Goal: Task Accomplishment & Management: Manage account settings

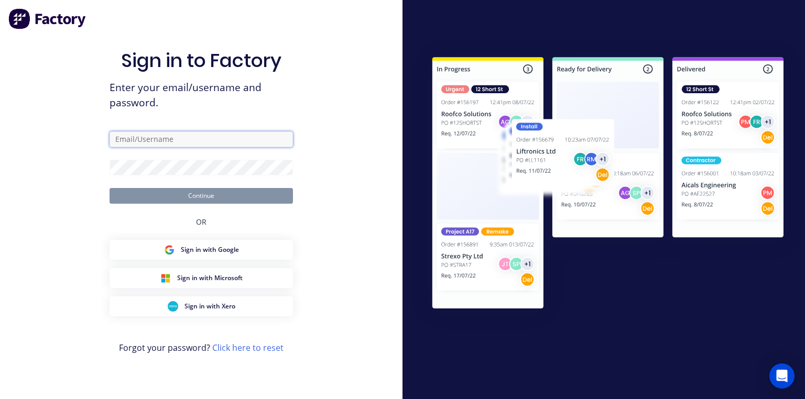
click at [246, 141] on input "text" at bounding box center [200, 140] width 183 height 16
type input "[PERSON_NAME][EMAIL_ADDRESS][DOMAIN_NAME]"
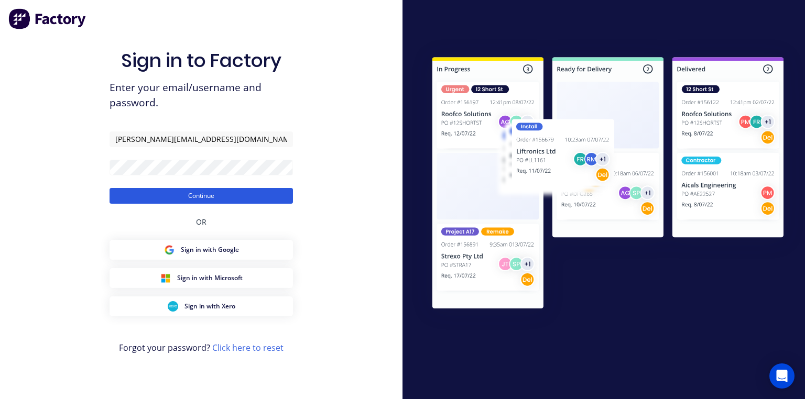
click at [280, 194] on button "Continue" at bounding box center [200, 196] width 183 height 16
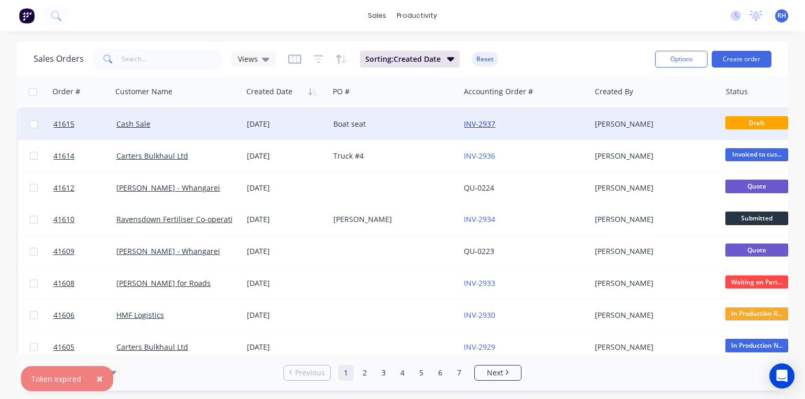
click at [485, 122] on link "INV-2937" at bounding box center [479, 124] width 31 height 10
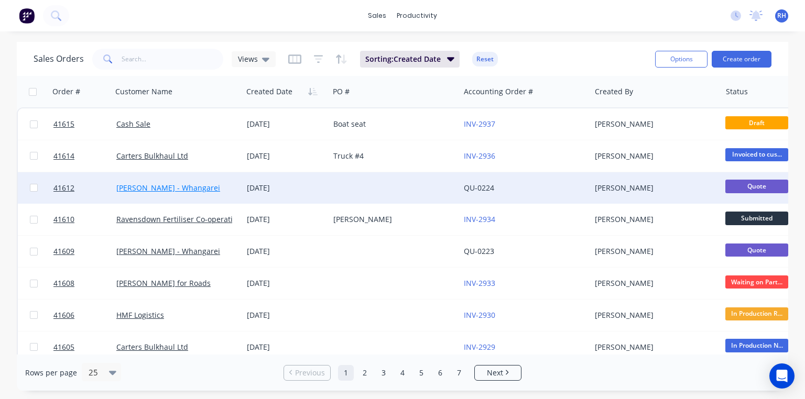
click at [195, 188] on link "[PERSON_NAME] - Whangarei" at bounding box center [168, 188] width 104 height 10
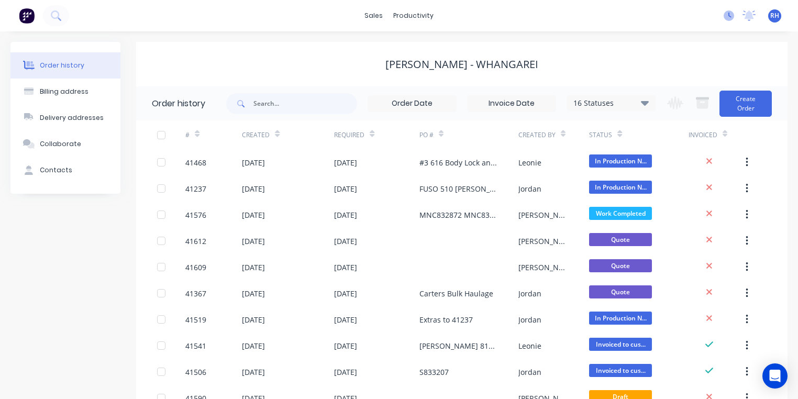
click at [729, 18] on icon at bounding box center [729, 15] width 10 height 10
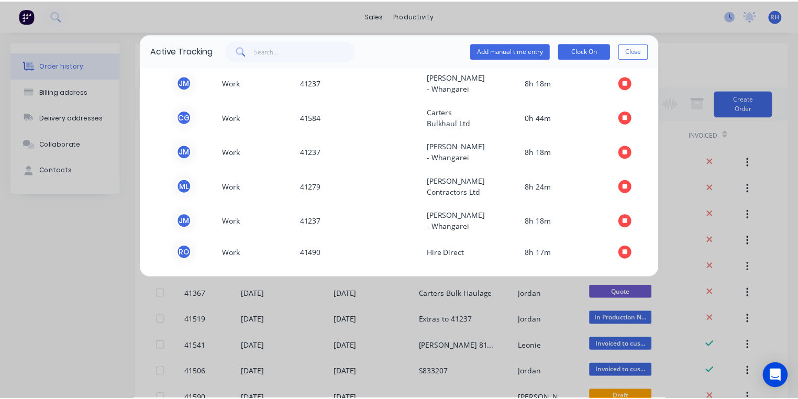
scroll to position [152, 0]
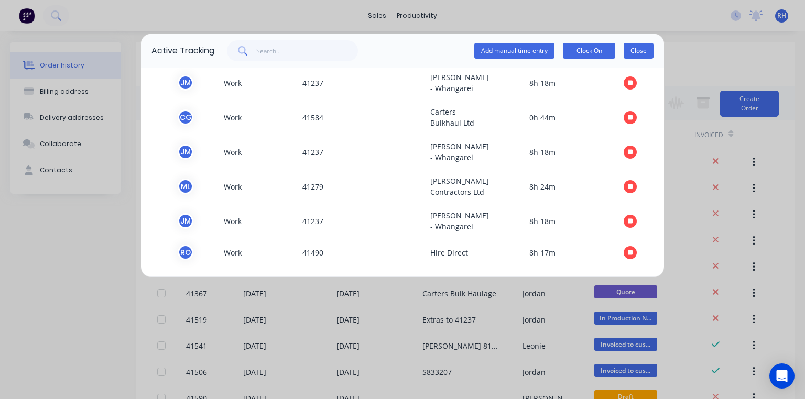
click at [645, 50] on button "Close" at bounding box center [638, 51] width 30 height 16
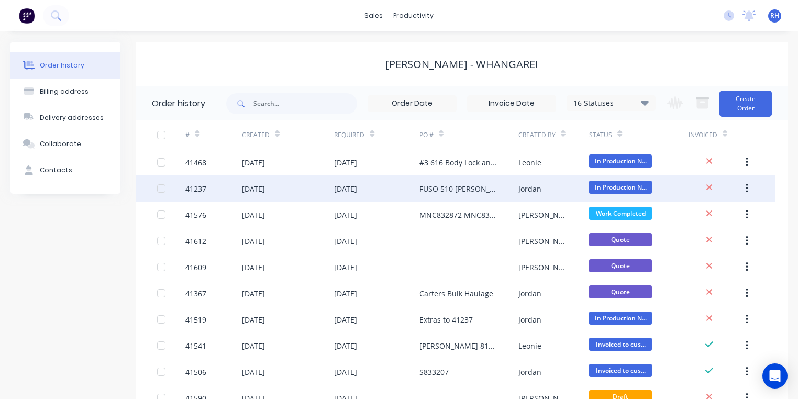
click at [443, 186] on div "FUSO 510 [PERSON_NAME] PO 825751" at bounding box center [459, 188] width 78 height 11
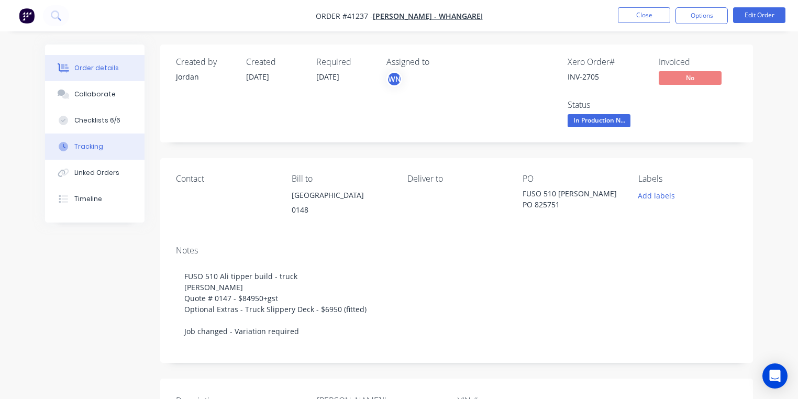
click at [101, 154] on button "Tracking" at bounding box center [95, 147] width 100 height 26
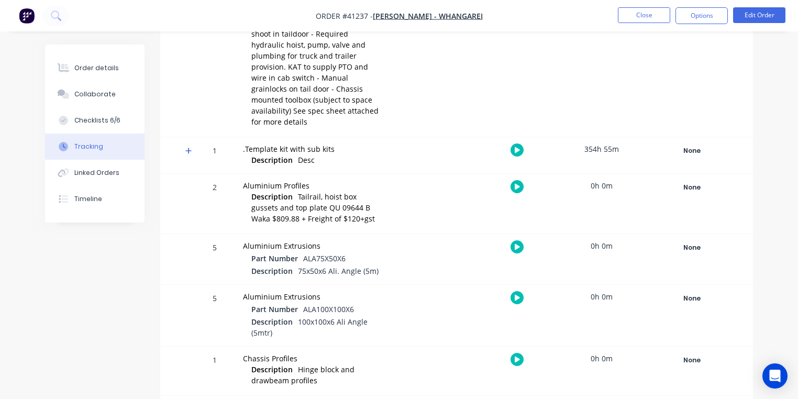
scroll to position [329, 0]
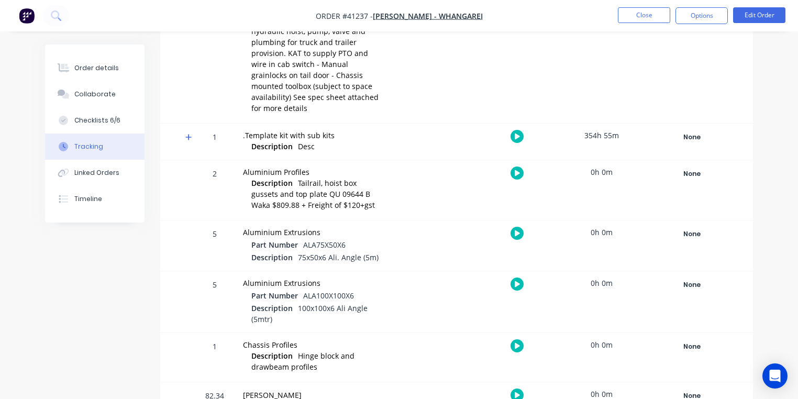
click at [189, 134] on icon at bounding box center [188, 137] width 6 height 6
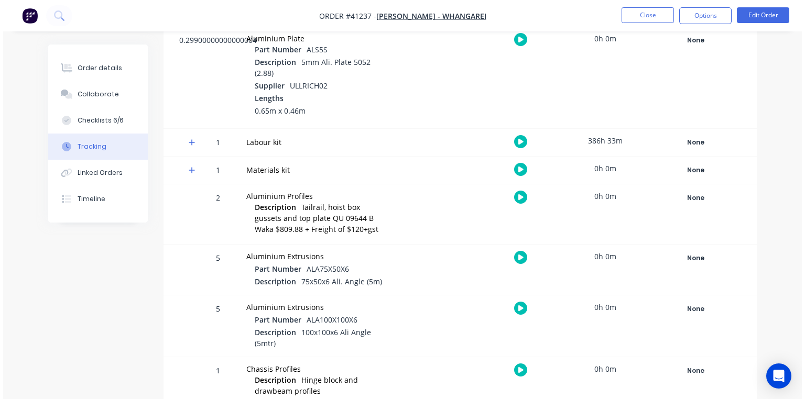
scroll to position [1214, 0]
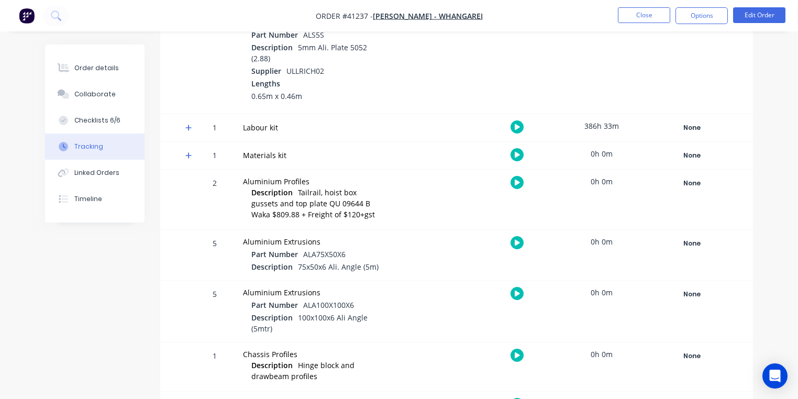
click at [188, 124] on icon at bounding box center [188, 127] width 7 height 7
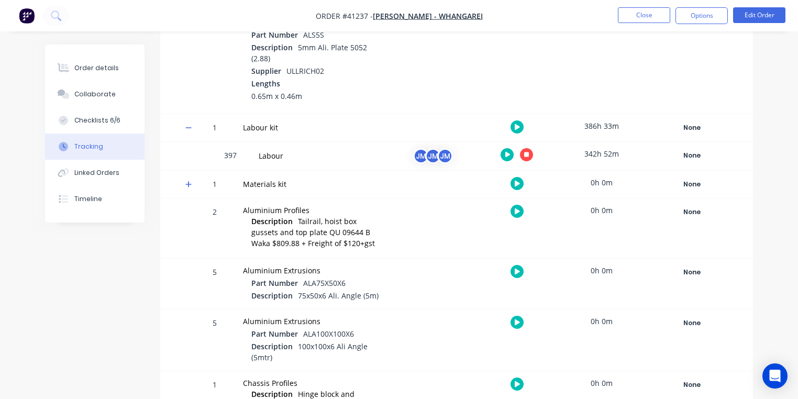
click at [524, 151] on icon "button" at bounding box center [526, 154] width 5 height 7
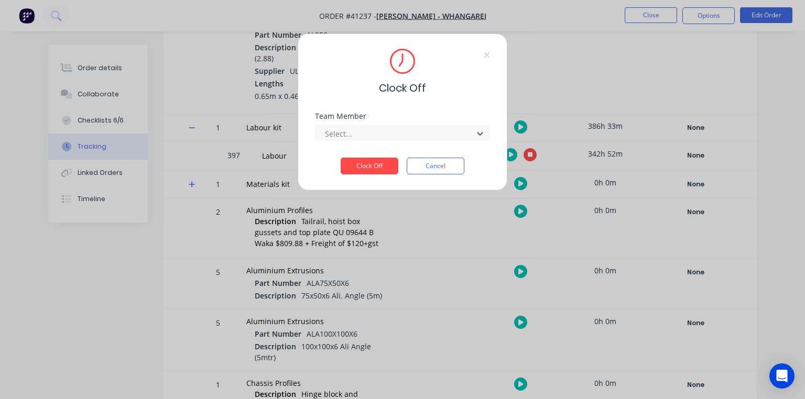
click at [418, 103] on div "Clock Off Team Member 1 result available. Use Up and Down to choose options, pr…" at bounding box center [403, 112] width 210 height 157
click at [438, 172] on button "Cancel" at bounding box center [436, 166] width 58 height 17
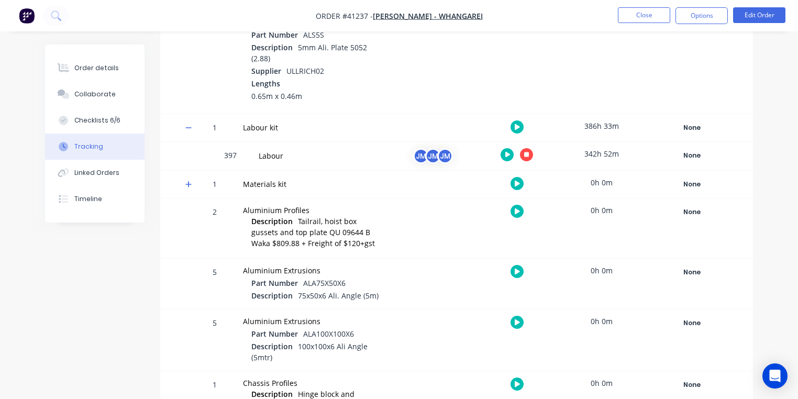
click at [507, 152] on icon "button" at bounding box center [508, 155] width 5 height 6
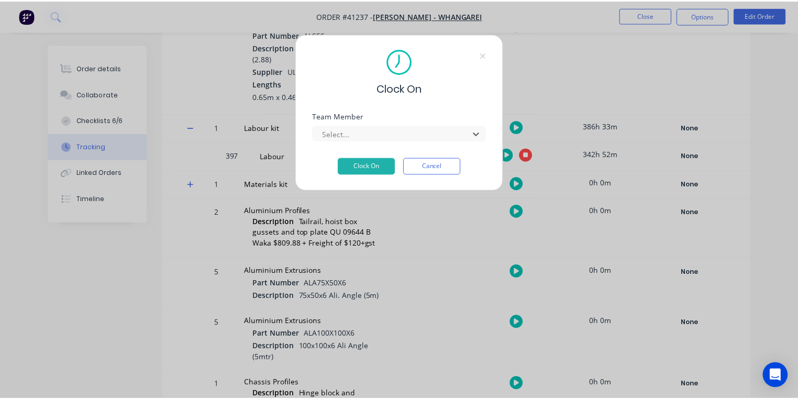
scroll to position [182, 0]
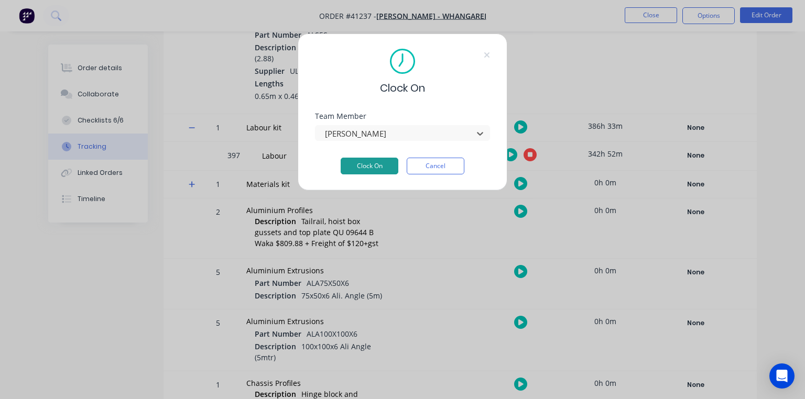
click at [377, 163] on button "Clock On" at bounding box center [370, 166] width 58 height 17
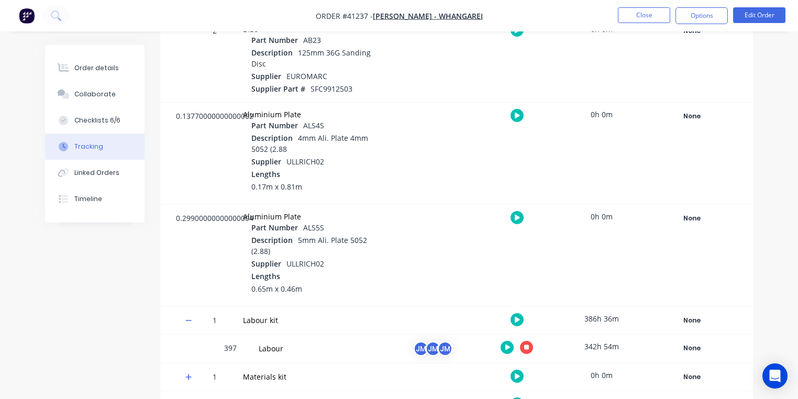
scroll to position [1011, 0]
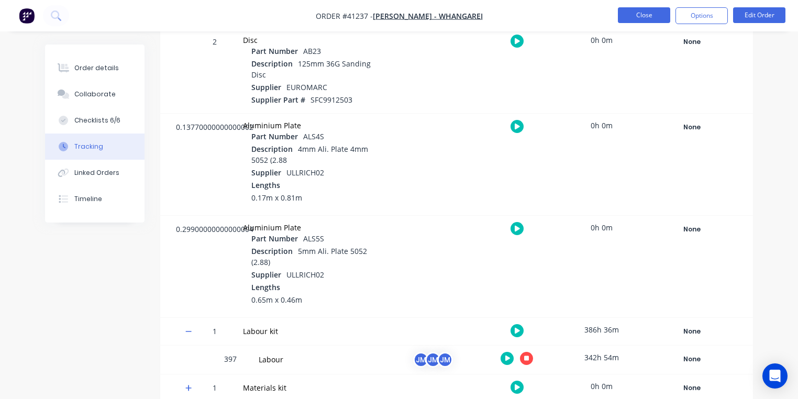
click at [641, 19] on button "Close" at bounding box center [644, 15] width 52 height 16
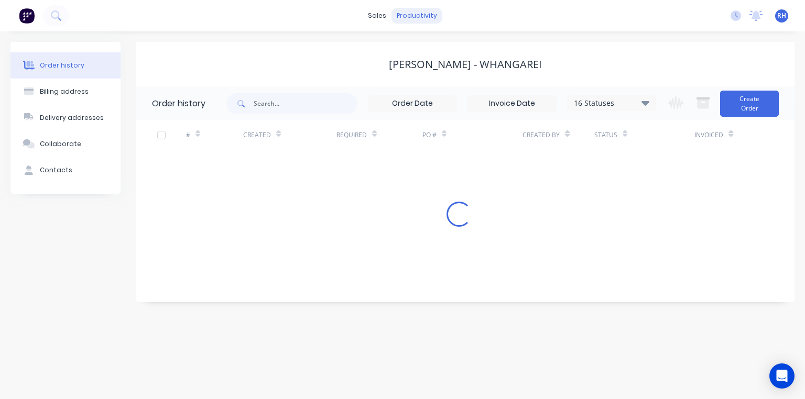
click at [426, 16] on div "productivity" at bounding box center [416, 16] width 51 height 16
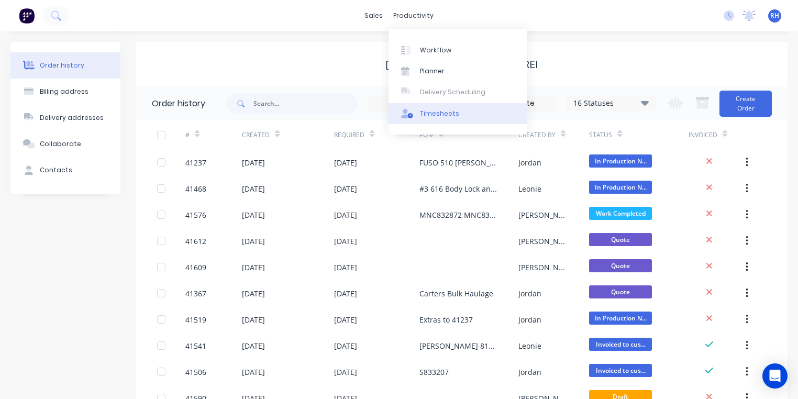
click at [450, 109] on div "Timesheets" at bounding box center [439, 113] width 39 height 9
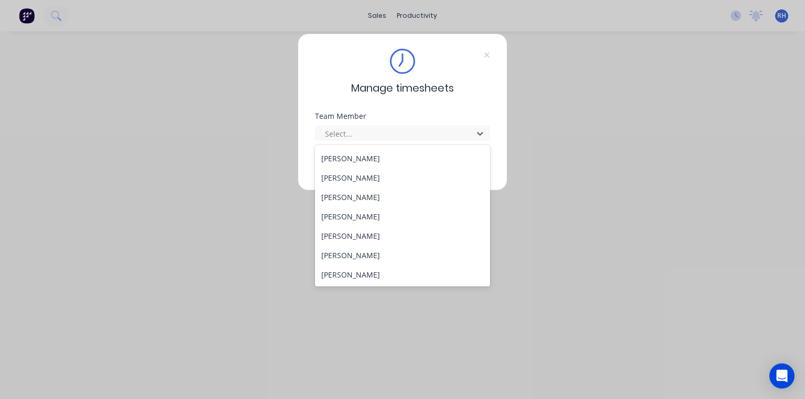
scroll to position [209, 0]
click at [357, 166] on div "[PERSON_NAME]" at bounding box center [402, 160] width 175 height 19
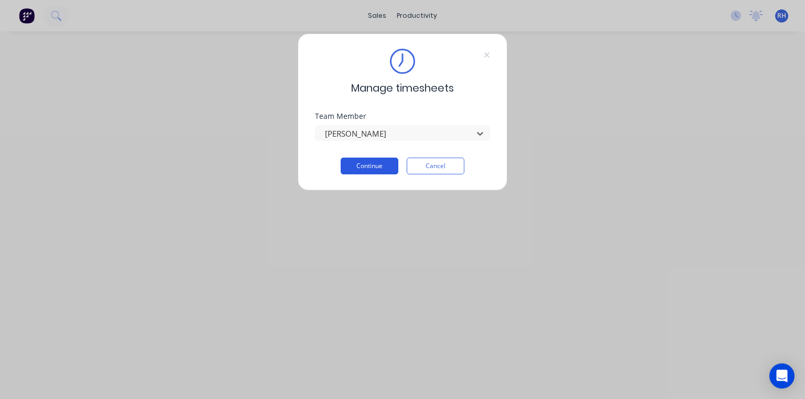
click at [379, 161] on button "Continue" at bounding box center [370, 166] width 58 height 17
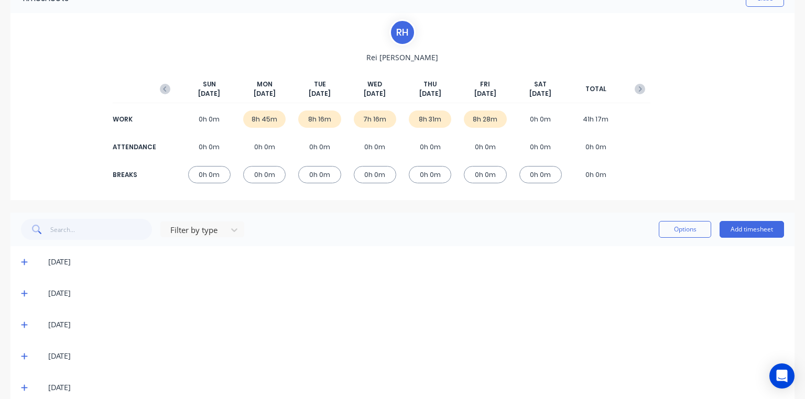
scroll to position [78, 0]
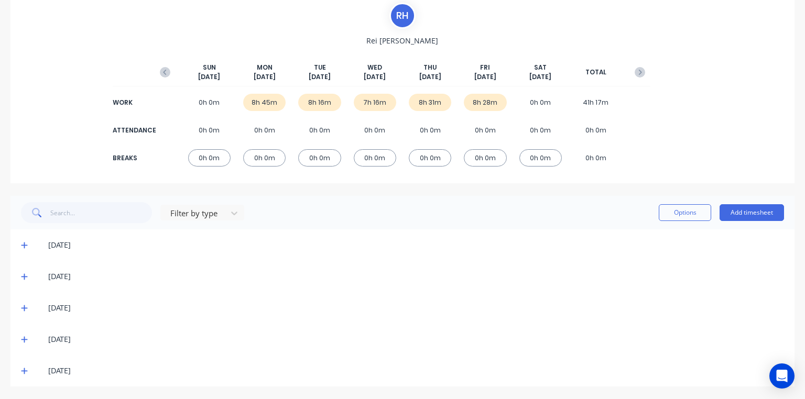
click at [28, 367] on span at bounding box center [26, 371] width 10 height 10
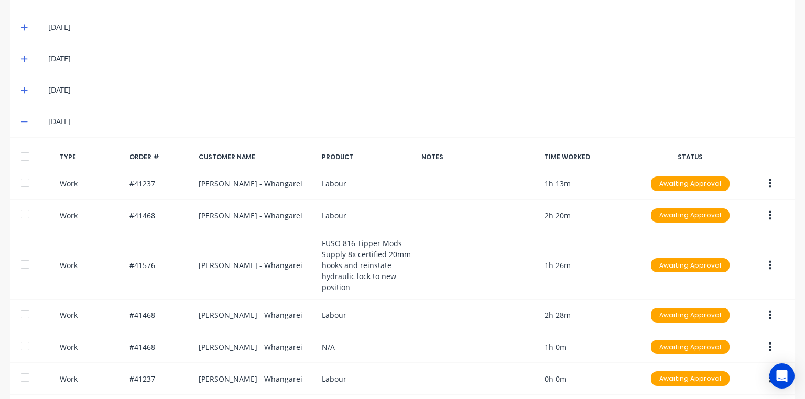
scroll to position [374, 0]
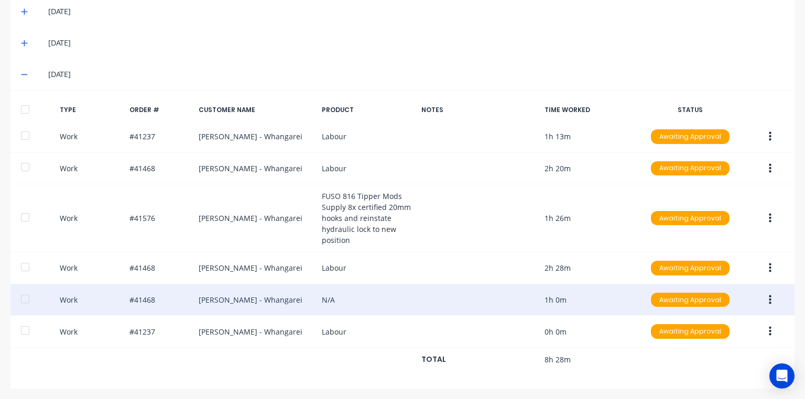
click at [769, 302] on icon "button" at bounding box center [770, 299] width 3 height 9
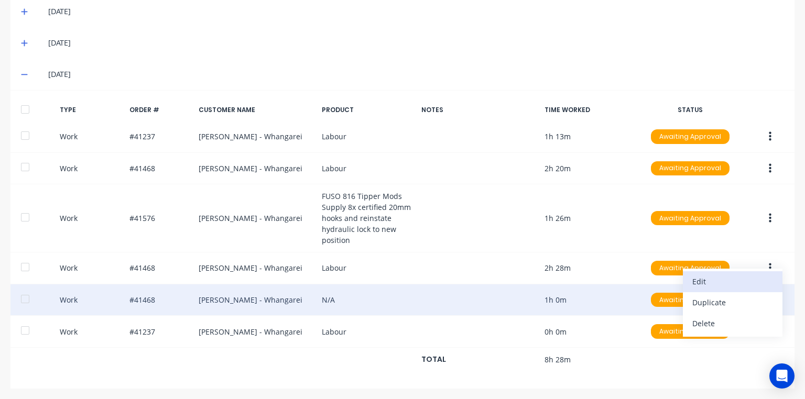
click at [727, 280] on div "Edit" at bounding box center [732, 281] width 81 height 15
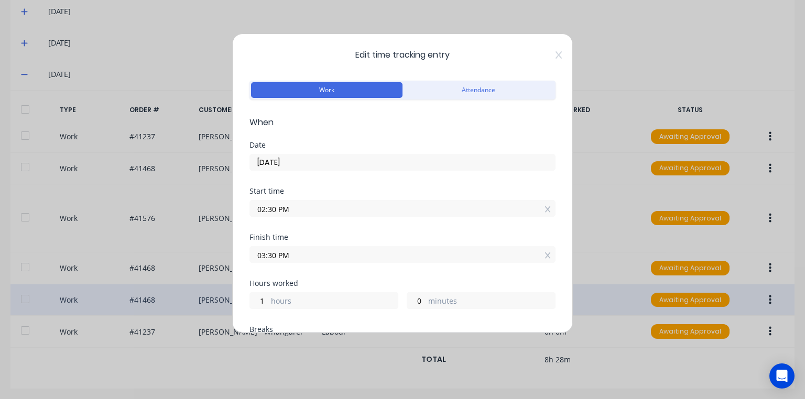
click at [275, 257] on input "03:30 PM" at bounding box center [402, 255] width 305 height 16
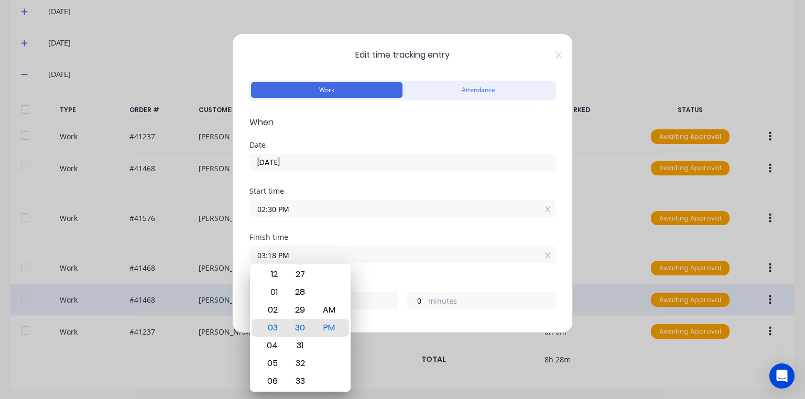
type input "03:18 PM"
click at [355, 225] on div "Start time 02:30 PM" at bounding box center [402, 211] width 306 height 46
type input "0"
type input "48"
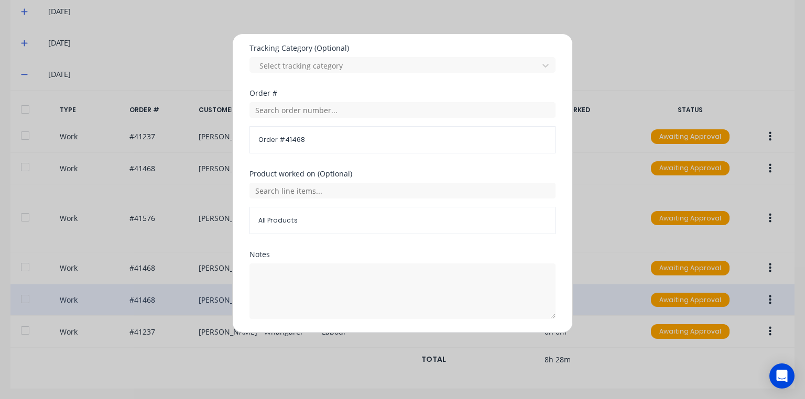
scroll to position [382, 0]
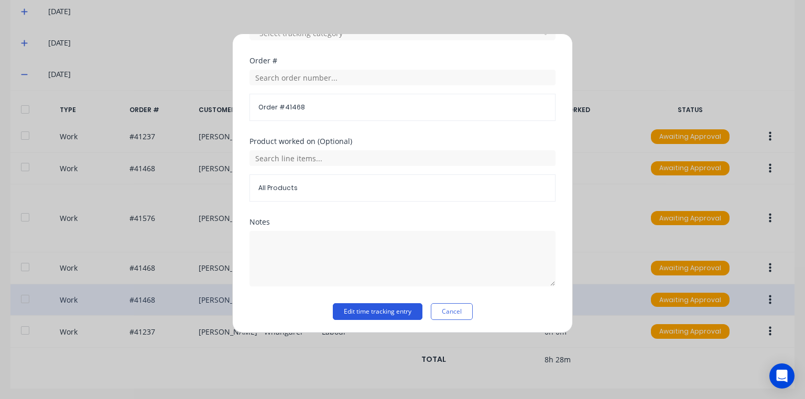
click at [387, 310] on button "Edit time tracking entry" at bounding box center [378, 311] width 90 height 17
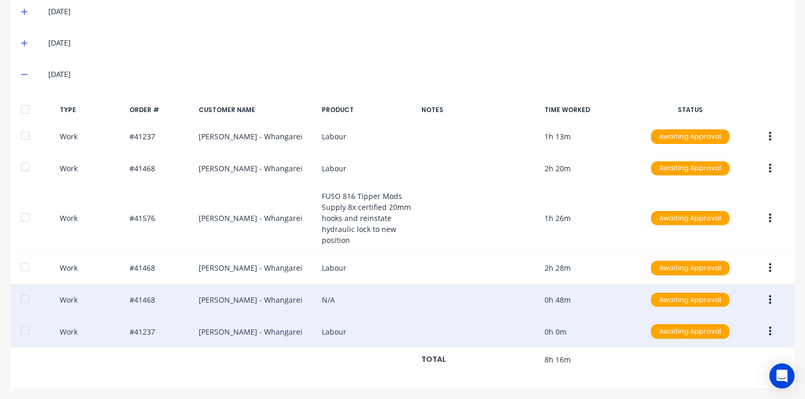
click at [762, 332] on button "button" at bounding box center [770, 331] width 25 height 19
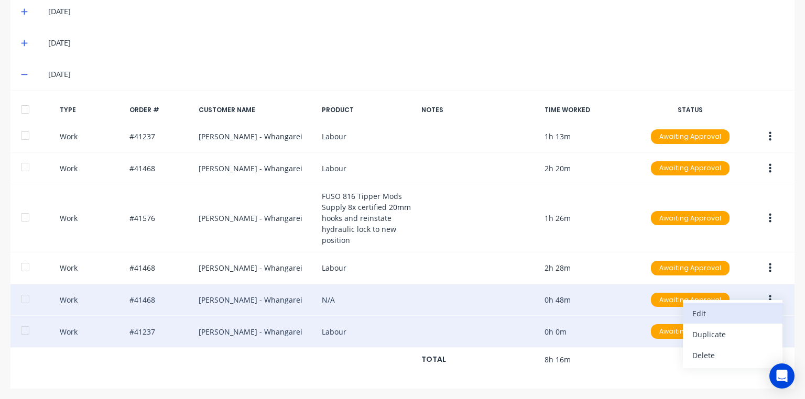
click at [713, 310] on div "Edit" at bounding box center [732, 313] width 81 height 15
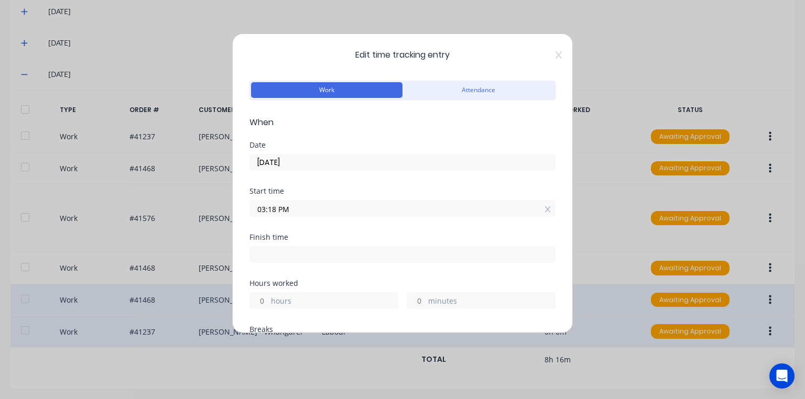
click at [264, 254] on input at bounding box center [402, 255] width 305 height 16
type input "03:19 PM"
type input "0"
type input "1"
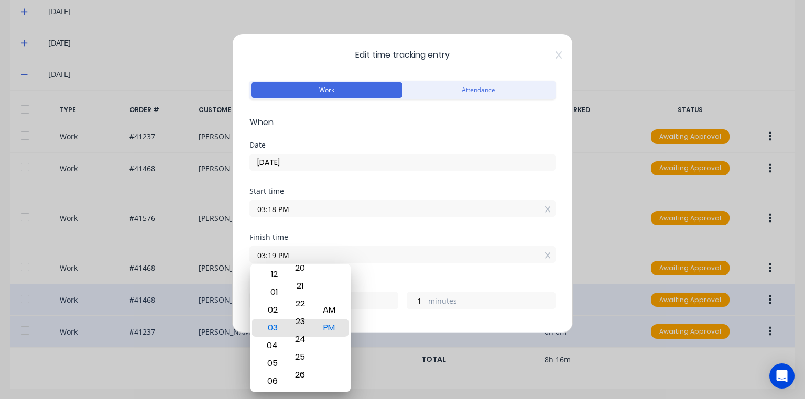
type input "03:24 PM"
type input "6"
type input "03:28 PM"
type input "10"
type input "03:30 PM"
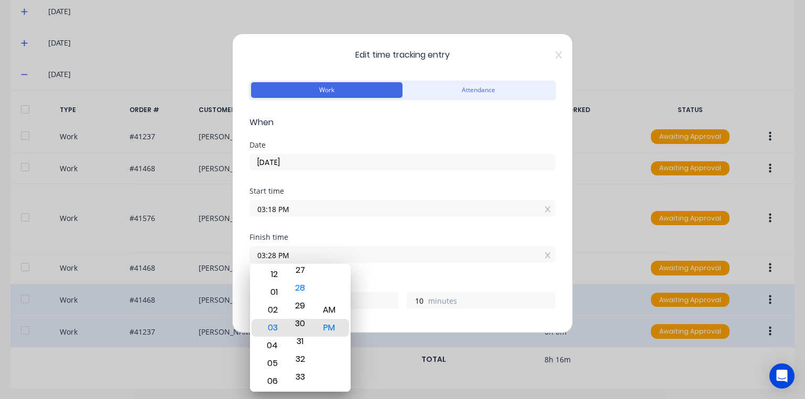
type input "12"
click at [373, 178] on div "Date [DATE]" at bounding box center [402, 164] width 306 height 46
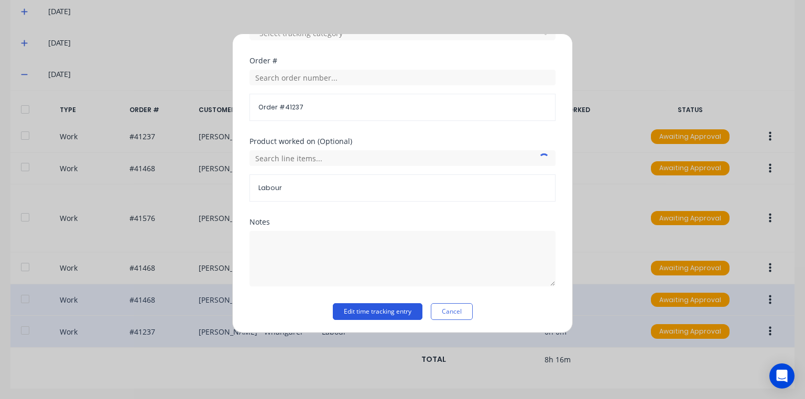
click at [371, 308] on button "Edit time tracking entry" at bounding box center [378, 311] width 90 height 17
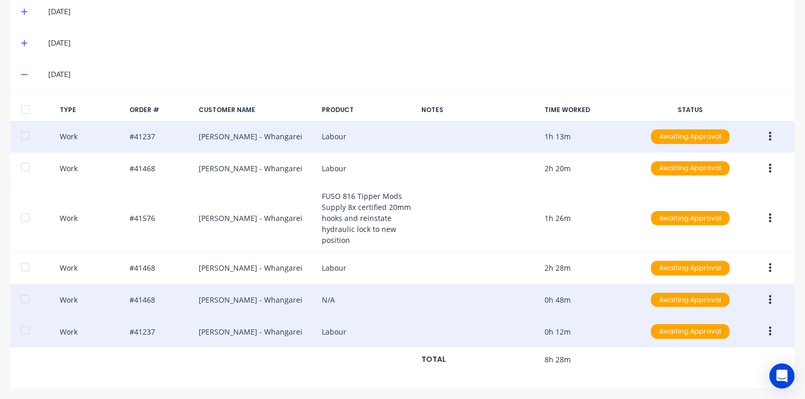
click at [761, 134] on button "button" at bounding box center [770, 136] width 25 height 19
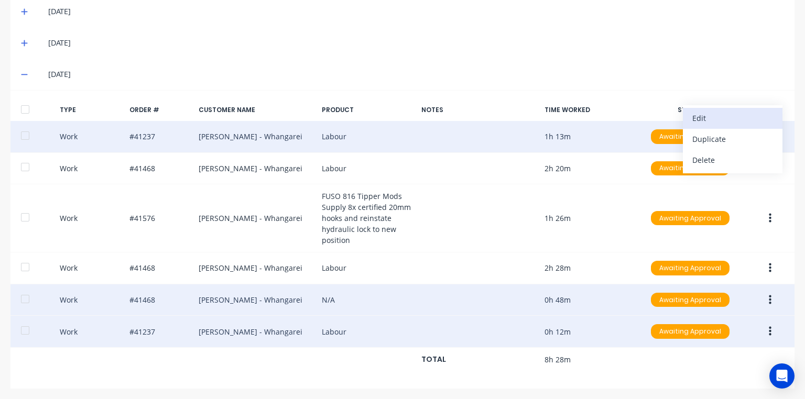
click at [714, 118] on div "Edit" at bounding box center [732, 118] width 81 height 15
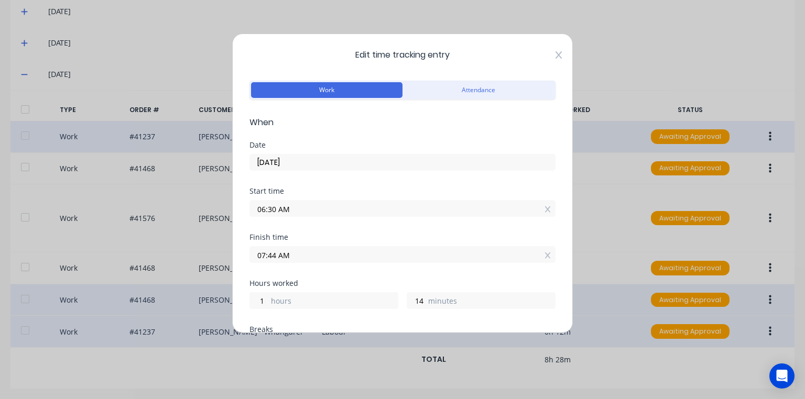
click at [555, 54] on icon at bounding box center [558, 54] width 6 height 7
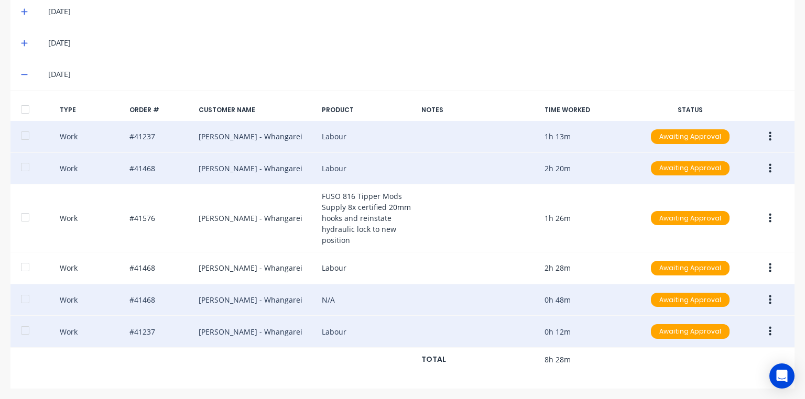
click at [767, 168] on button "button" at bounding box center [770, 168] width 25 height 19
click at [703, 151] on div "Edit" at bounding box center [732, 150] width 81 height 15
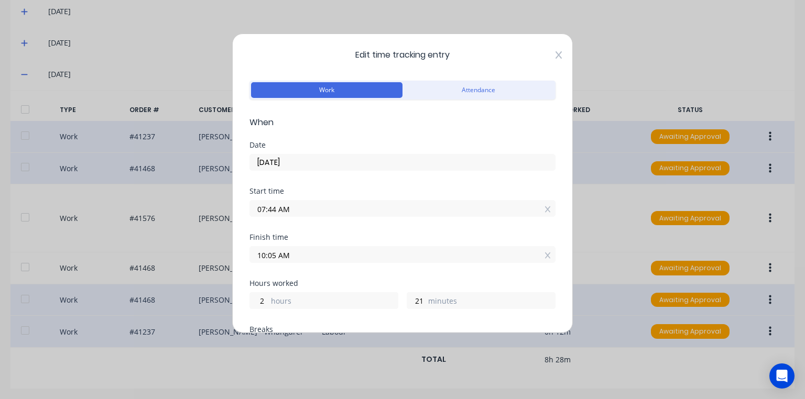
click at [555, 53] on icon at bounding box center [558, 55] width 6 height 8
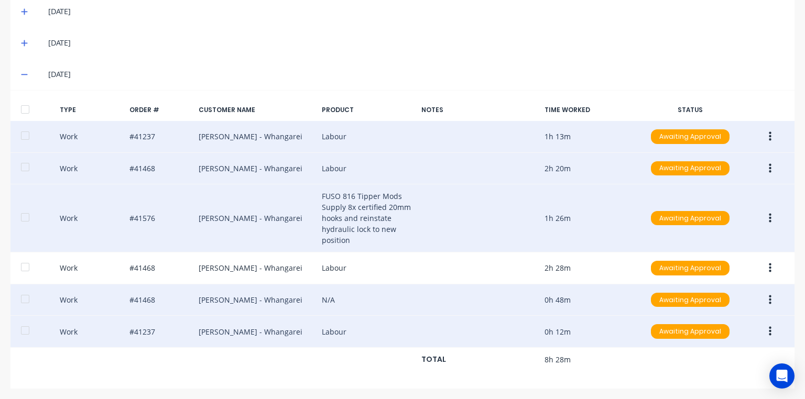
click at [766, 220] on button "button" at bounding box center [770, 218] width 25 height 19
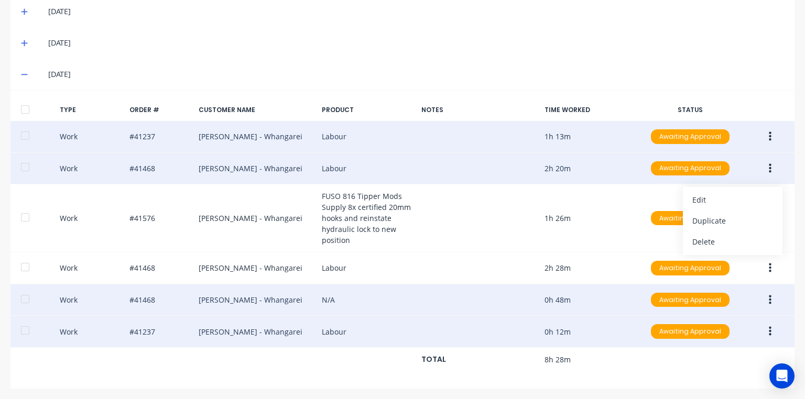
click at [768, 168] on button "button" at bounding box center [770, 168] width 25 height 19
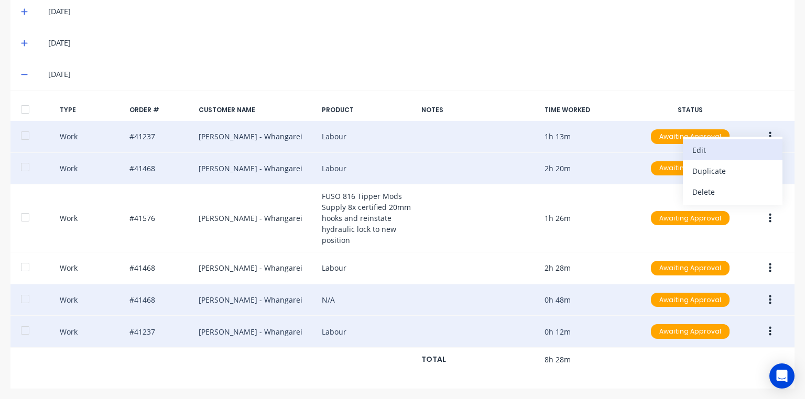
click at [704, 150] on div "Edit" at bounding box center [732, 150] width 81 height 15
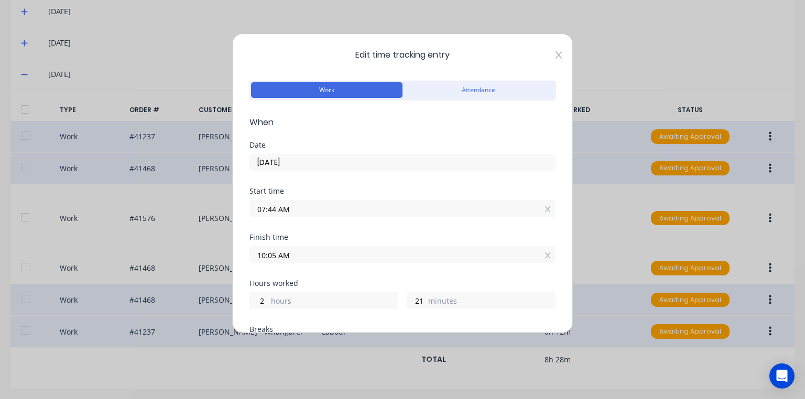
click at [555, 53] on icon at bounding box center [558, 54] width 6 height 7
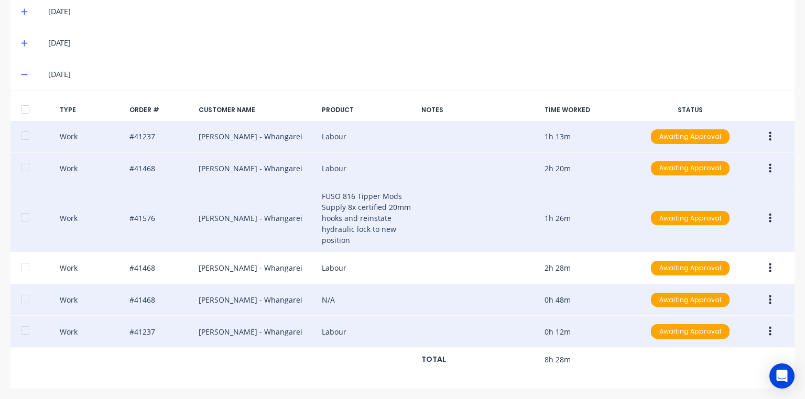
click at [765, 220] on button "button" at bounding box center [770, 218] width 25 height 19
click at [701, 196] on div "Edit" at bounding box center [732, 199] width 81 height 15
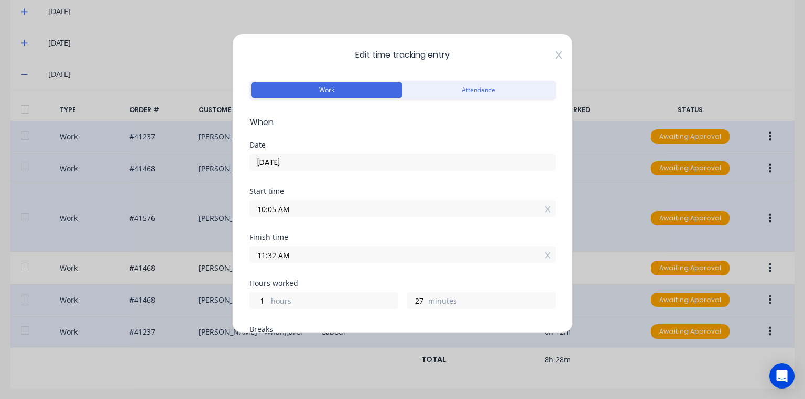
click at [555, 54] on icon at bounding box center [558, 55] width 6 height 8
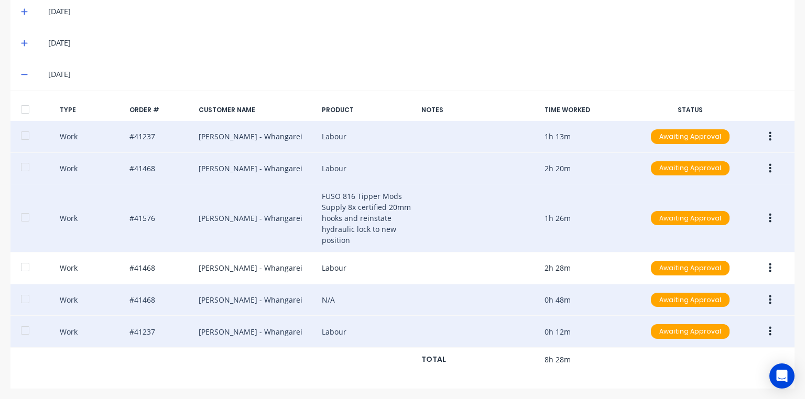
click at [769, 221] on icon "button" at bounding box center [770, 219] width 3 height 12
click at [711, 199] on div "Edit" at bounding box center [732, 199] width 81 height 15
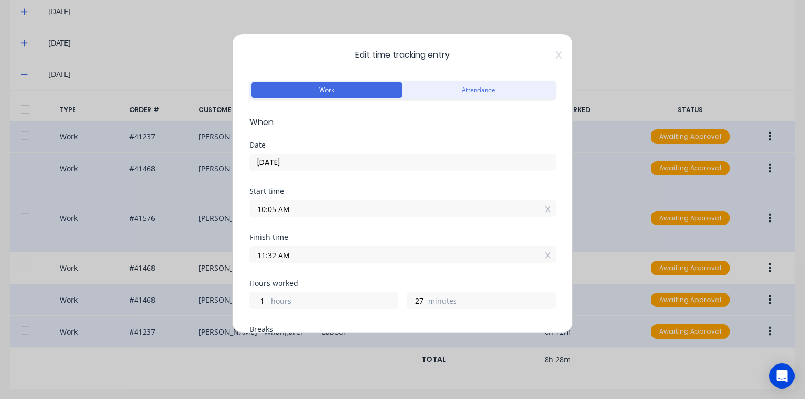
click at [566, 42] on div "Edit time tracking entry Work Attendance When Date [DATE] Start time 10:05 AM F…" at bounding box center [402, 184] width 341 height 300
click at [555, 58] on icon at bounding box center [558, 55] width 6 height 8
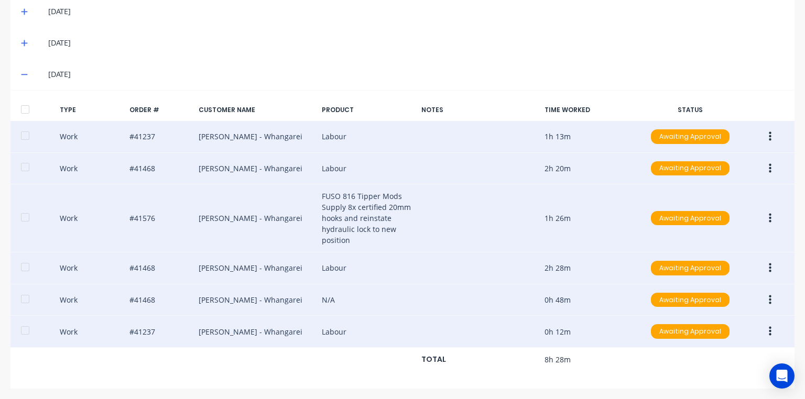
click at [766, 264] on button "button" at bounding box center [770, 268] width 25 height 19
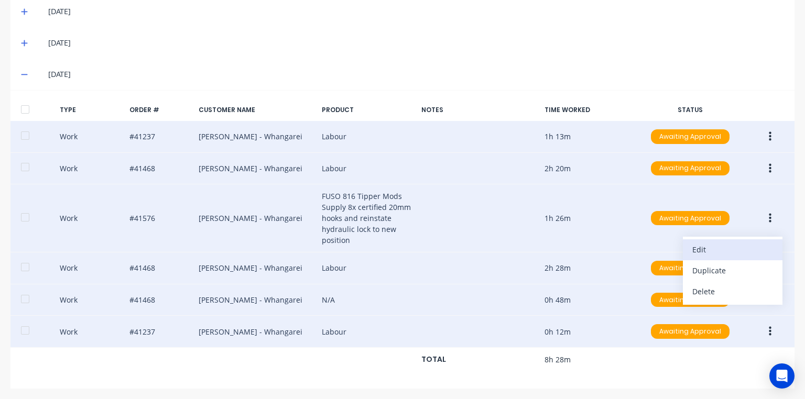
click at [710, 245] on div "Edit" at bounding box center [732, 249] width 81 height 15
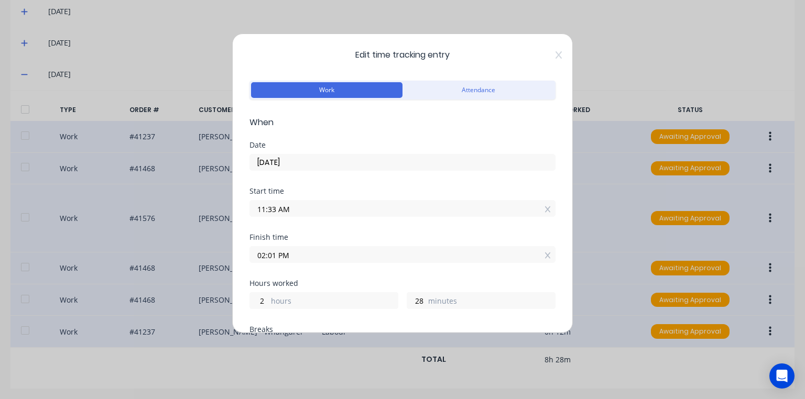
click at [275, 210] on input "11:33 AM" at bounding box center [402, 209] width 305 height 16
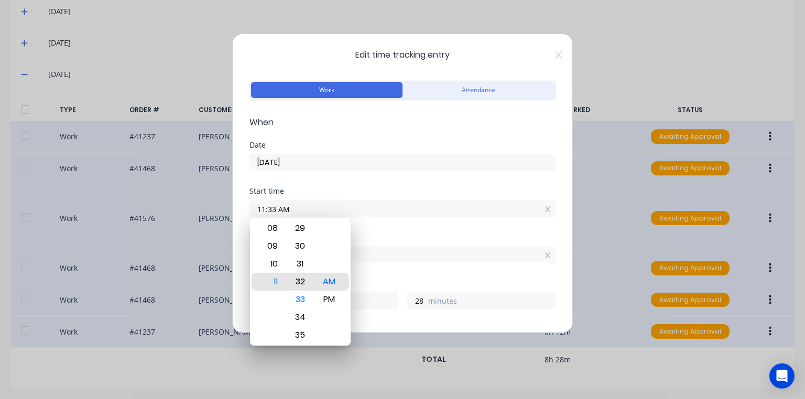
type input "11:32 AM"
type input "29"
click at [374, 183] on div "Date [DATE]" at bounding box center [402, 164] width 306 height 46
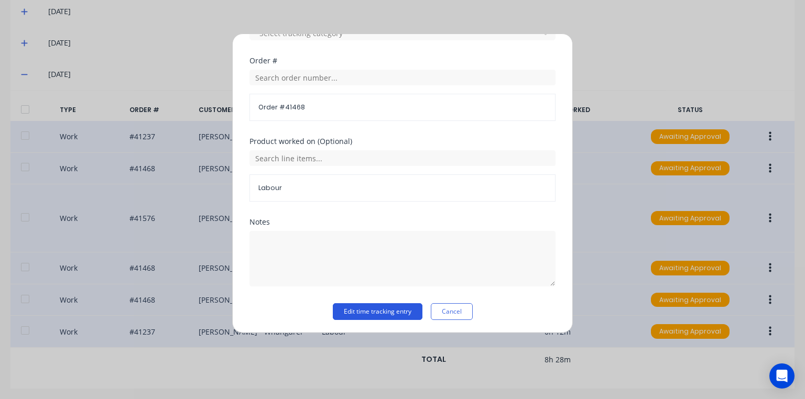
click at [404, 307] on button "Edit time tracking entry" at bounding box center [378, 311] width 90 height 17
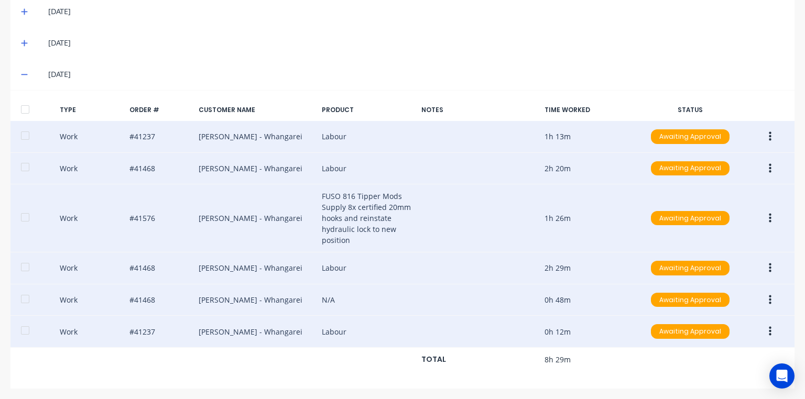
click at [769, 297] on icon "button" at bounding box center [770, 299] width 3 height 9
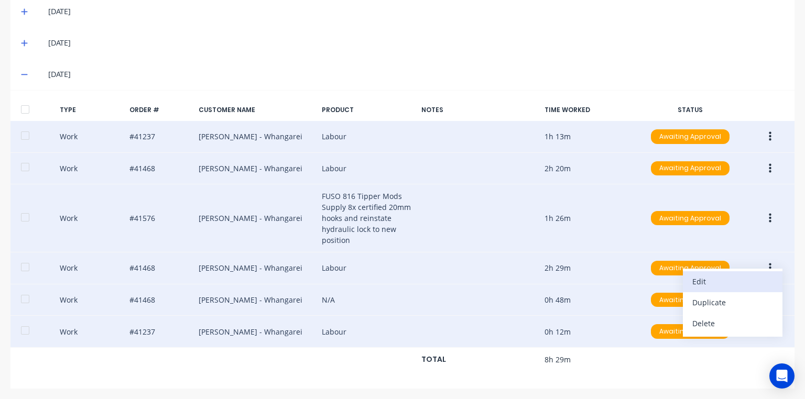
click at [718, 281] on div "Edit" at bounding box center [732, 281] width 81 height 15
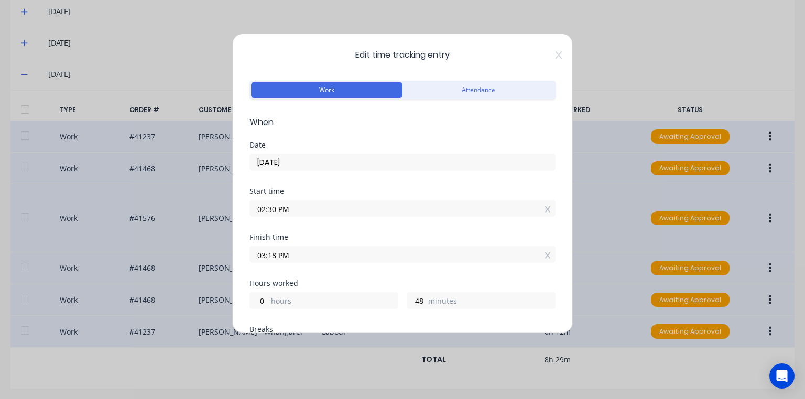
click at [518, 139] on form "Work Attendance When Date [DATE] Start time 02:30 PM Finish time 03:18 PM Hours…" at bounding box center [402, 390] width 306 height 624
click at [555, 56] on icon at bounding box center [558, 54] width 6 height 7
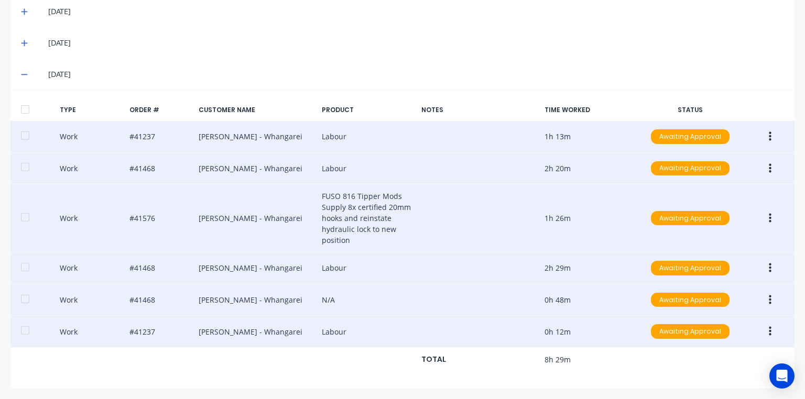
click at [766, 332] on button "button" at bounding box center [770, 331] width 25 height 19
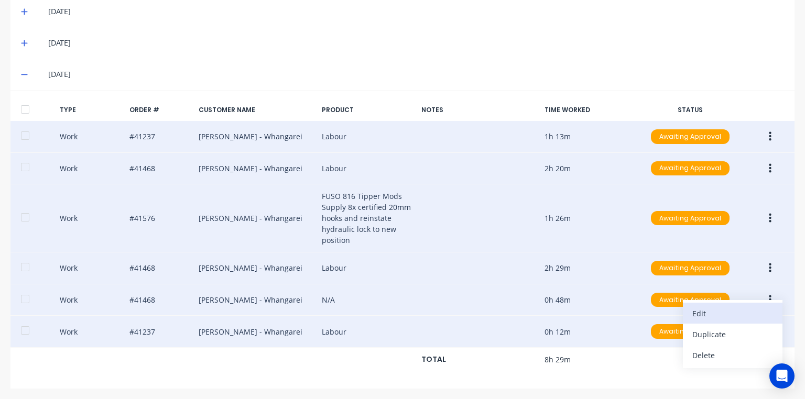
click at [742, 309] on div "Edit" at bounding box center [732, 313] width 81 height 15
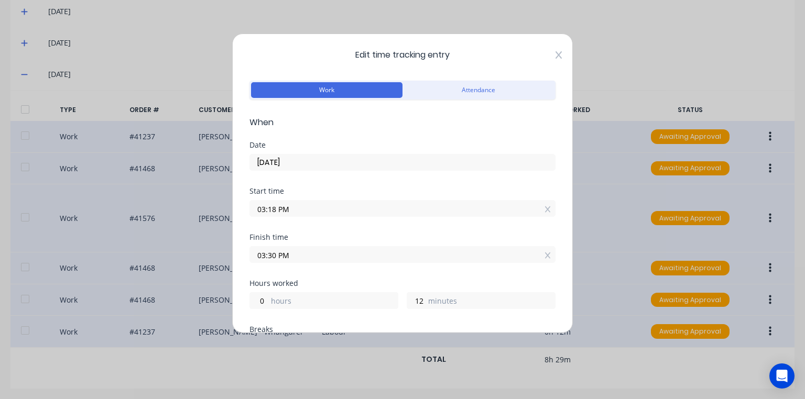
click at [555, 54] on icon at bounding box center [558, 54] width 6 height 7
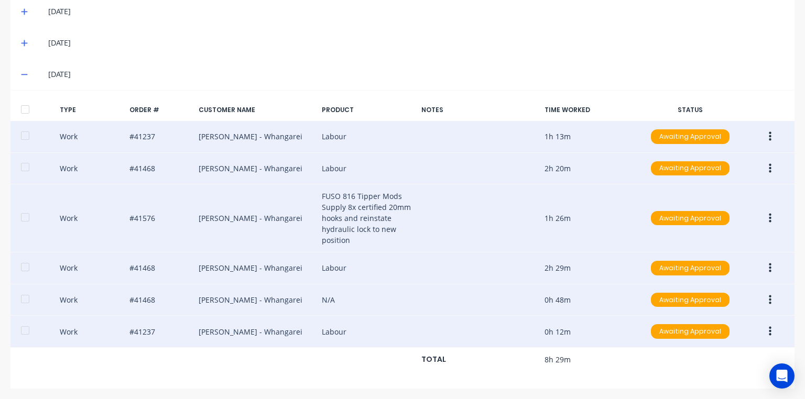
click at [768, 270] on button "button" at bounding box center [770, 268] width 25 height 19
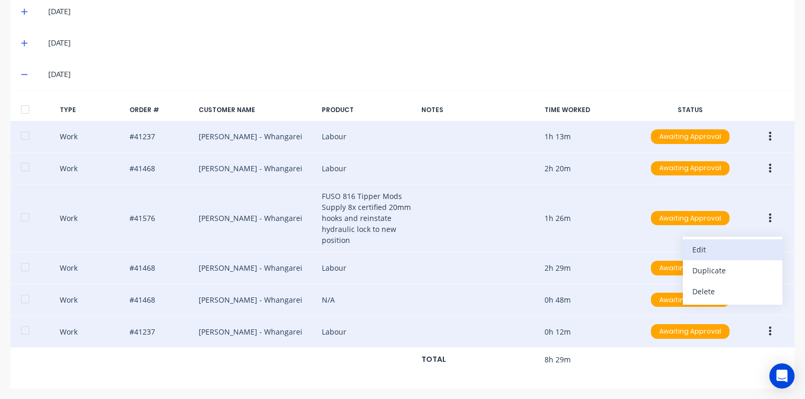
click at [727, 250] on div "Edit" at bounding box center [732, 249] width 81 height 15
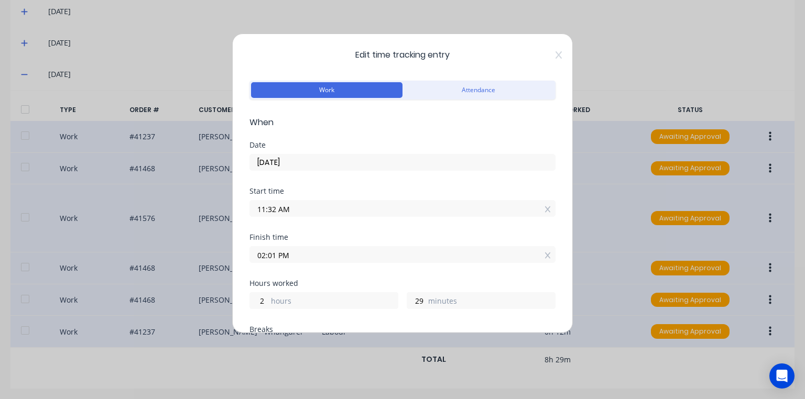
click at [275, 256] on input "02:01 PM" at bounding box center [402, 255] width 305 height 16
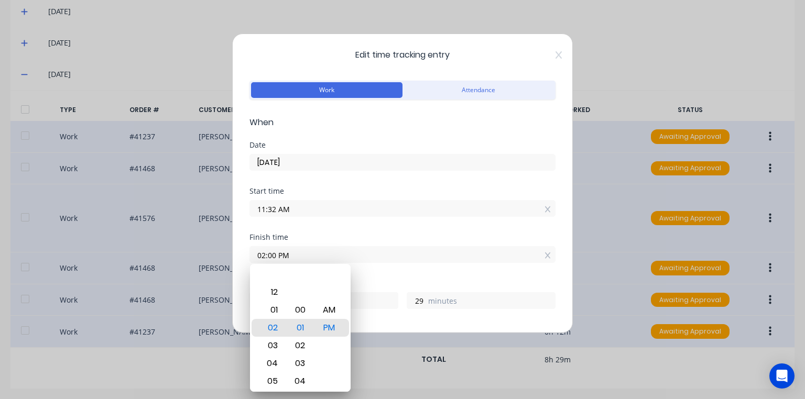
type input "02:00 PM"
click at [478, 170] on label "[DATE]" at bounding box center [402, 162] width 306 height 17
click at [478, 170] on input "[DATE]" at bounding box center [402, 163] width 305 height 16
type input "28"
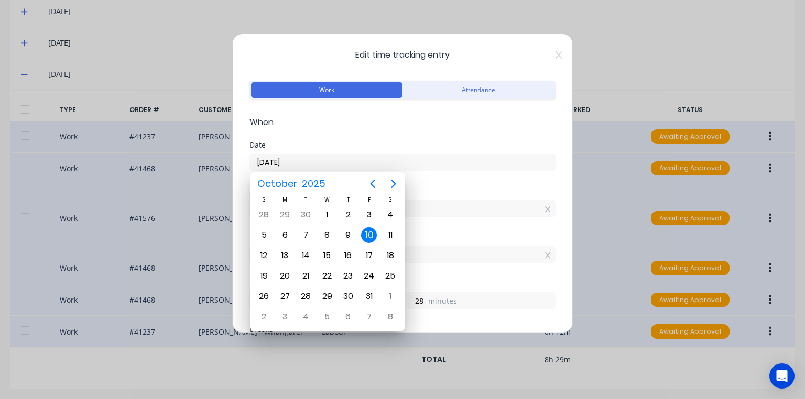
click at [457, 204] on input "11:32 AM" at bounding box center [402, 209] width 305 height 16
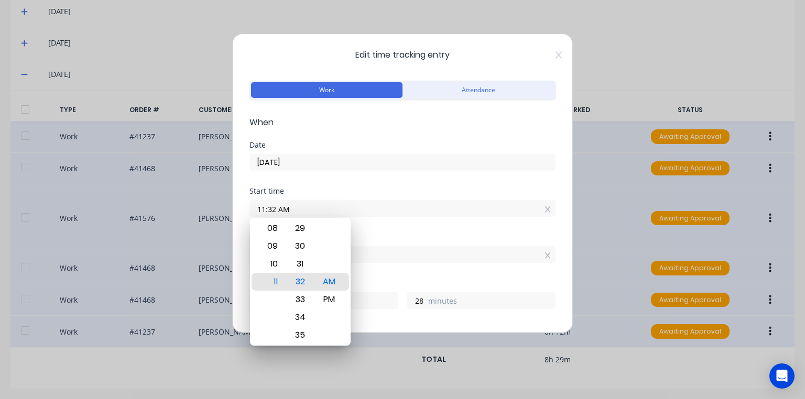
click at [467, 141] on div "Date" at bounding box center [402, 144] width 306 height 7
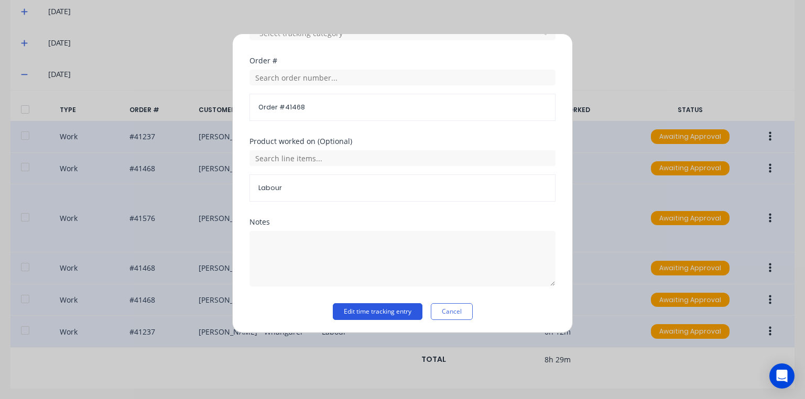
click at [405, 307] on button "Edit time tracking entry" at bounding box center [378, 311] width 90 height 17
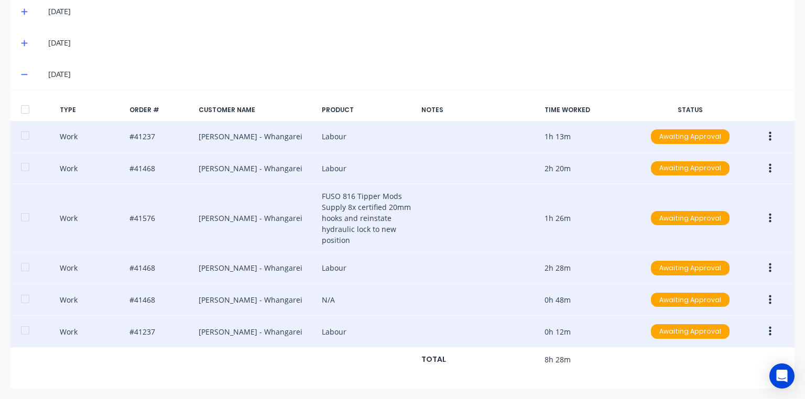
click at [769, 140] on icon "button" at bounding box center [770, 136] width 3 height 9
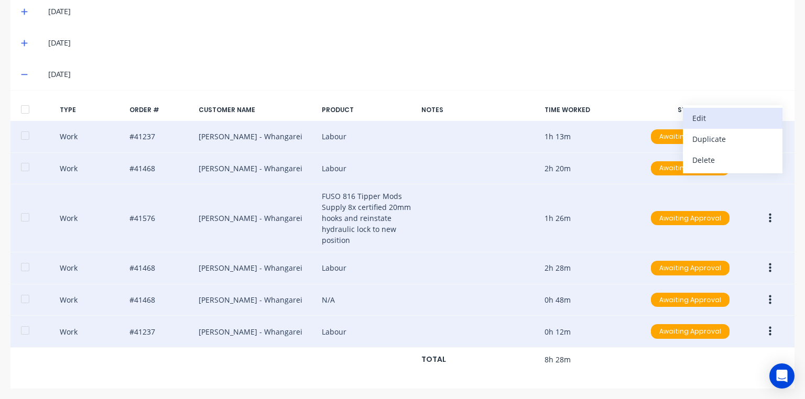
click at [714, 119] on div "Edit" at bounding box center [732, 118] width 81 height 15
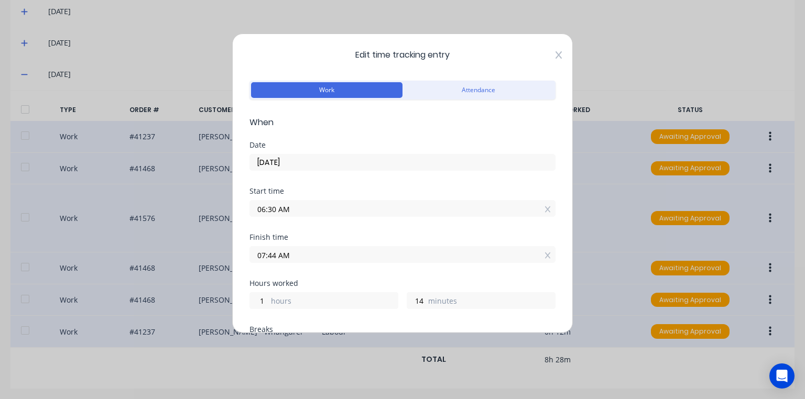
click at [555, 58] on icon at bounding box center [558, 54] width 6 height 7
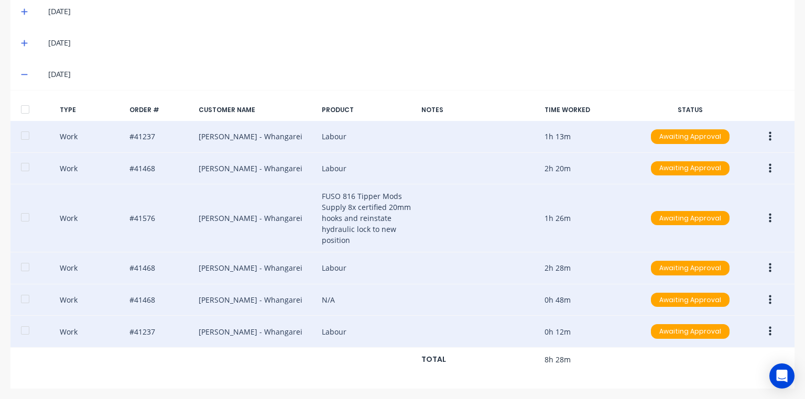
click at [766, 167] on button "button" at bounding box center [770, 168] width 25 height 19
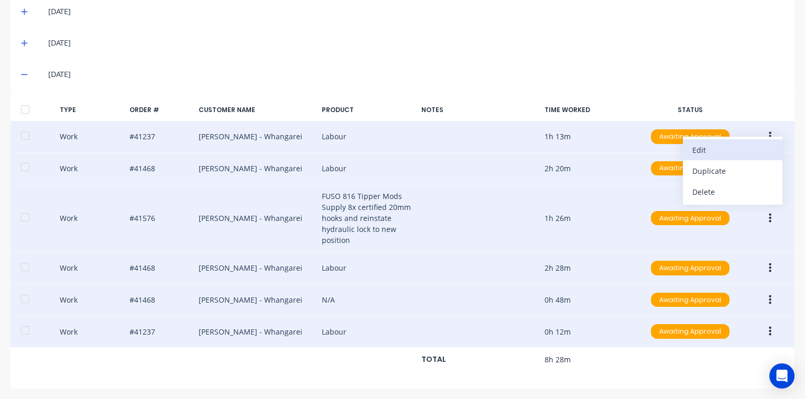
click at [716, 149] on div "Edit" at bounding box center [732, 150] width 81 height 15
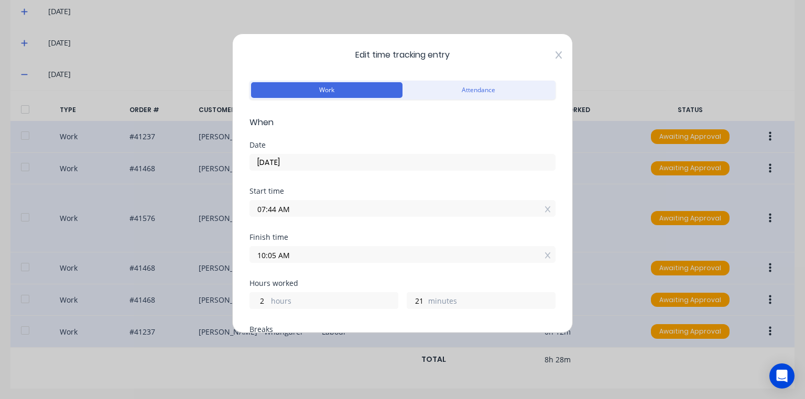
click at [555, 52] on icon at bounding box center [558, 55] width 6 height 8
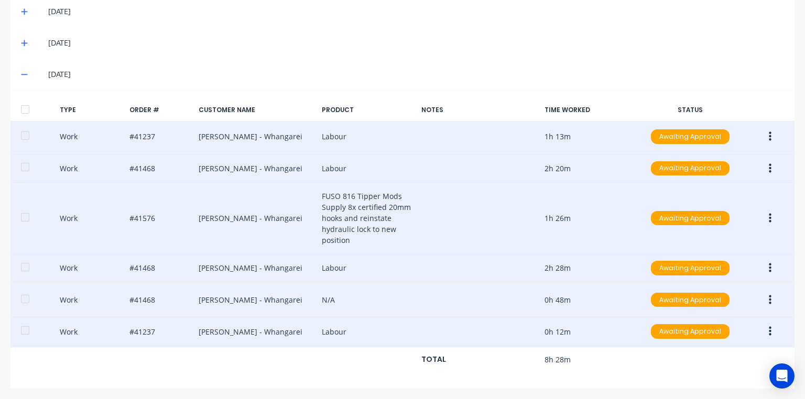
click at [769, 213] on button "button" at bounding box center [770, 218] width 25 height 19
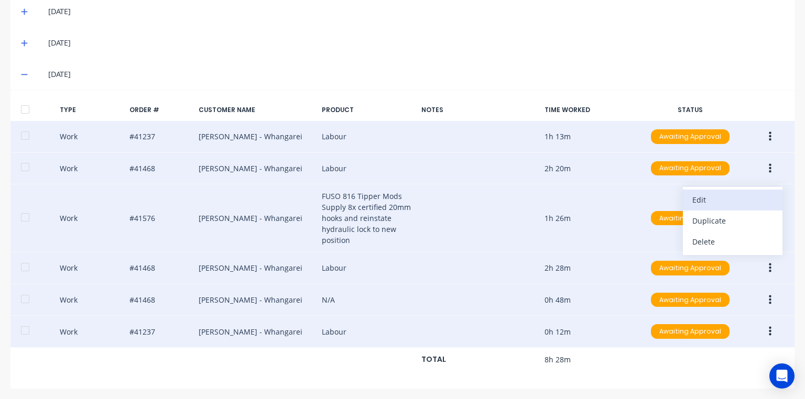
click at [726, 195] on div "Edit" at bounding box center [732, 199] width 81 height 15
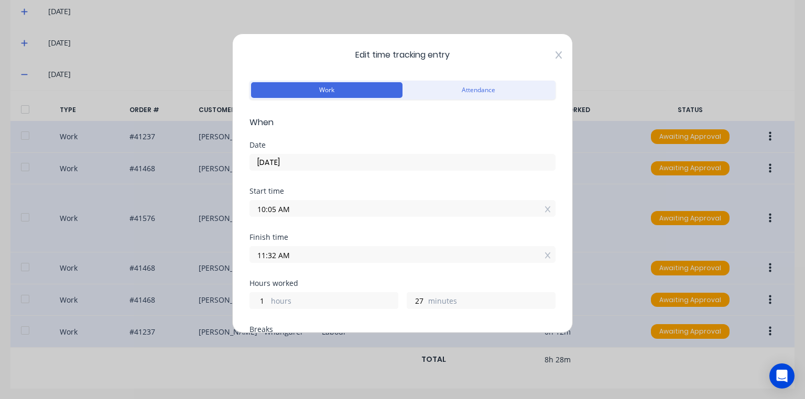
click at [555, 55] on icon at bounding box center [558, 55] width 6 height 8
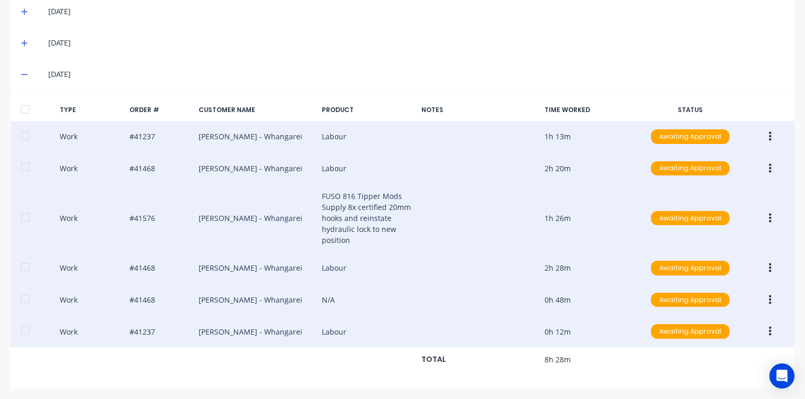
click at [763, 260] on button "button" at bounding box center [770, 268] width 25 height 19
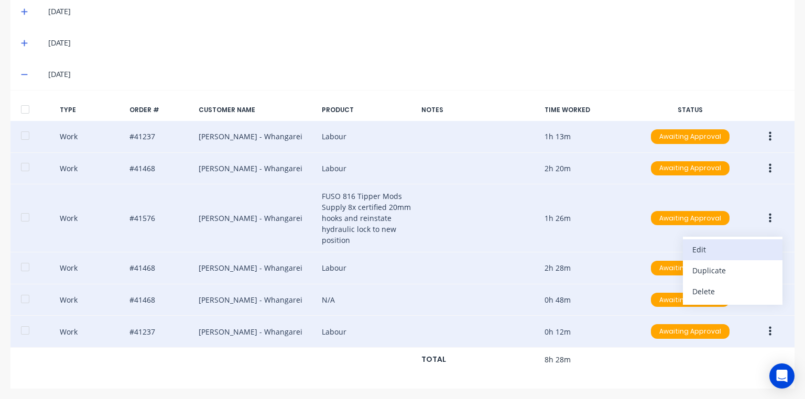
click at [715, 249] on div "Edit" at bounding box center [732, 249] width 81 height 15
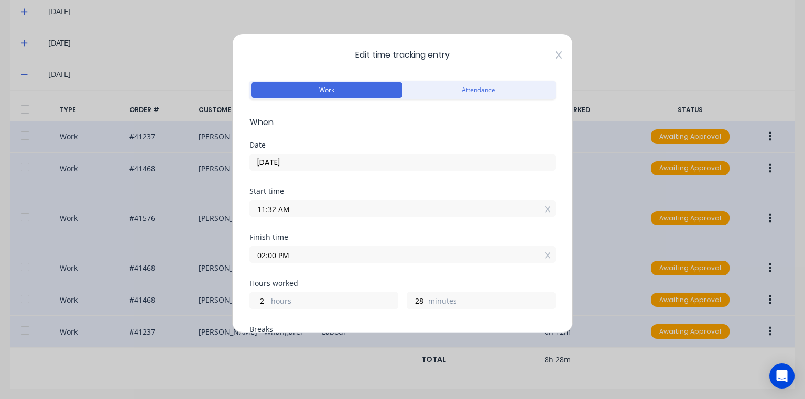
click at [555, 53] on icon at bounding box center [558, 55] width 6 height 8
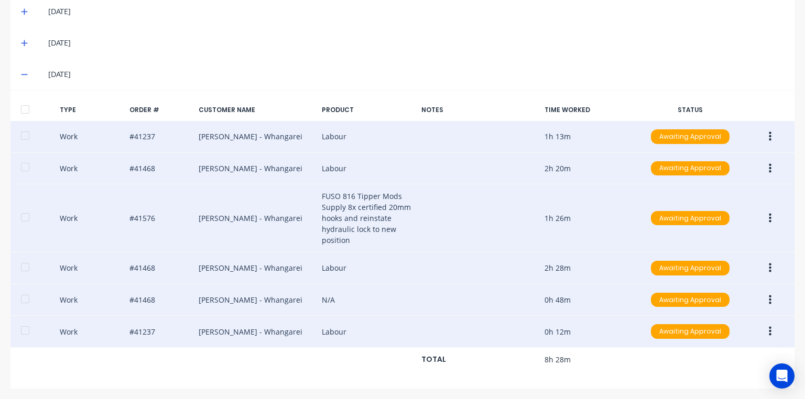
click at [768, 302] on button "button" at bounding box center [770, 300] width 25 height 19
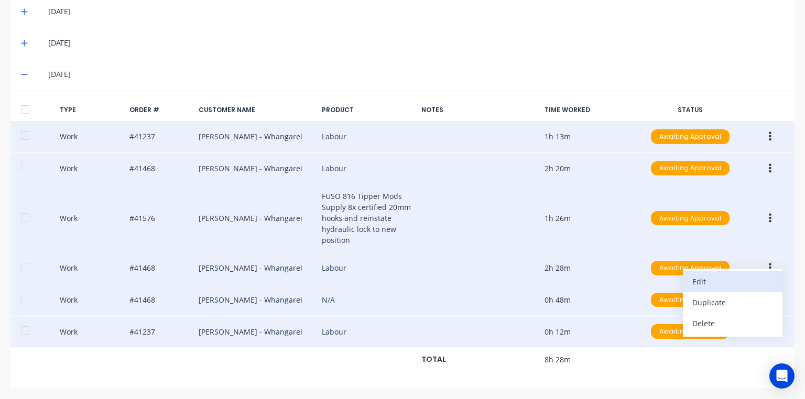
click at [717, 276] on div "Edit" at bounding box center [732, 281] width 81 height 15
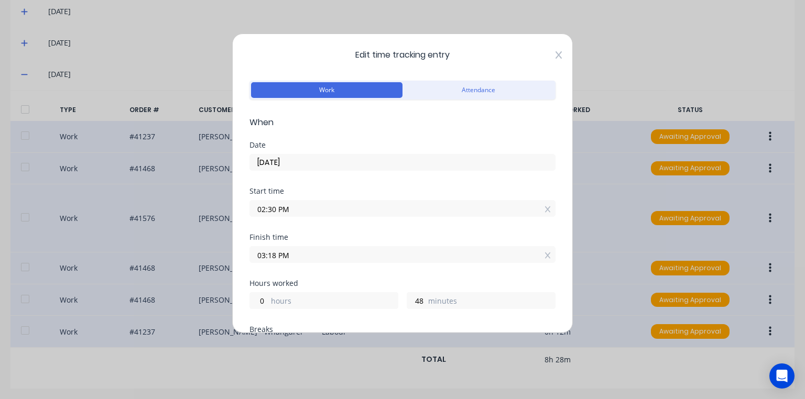
click at [555, 55] on icon at bounding box center [558, 54] width 6 height 7
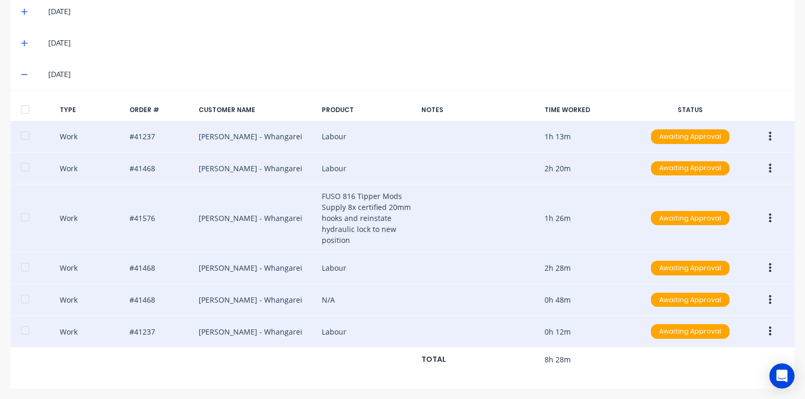
click at [770, 330] on button "button" at bounding box center [770, 331] width 25 height 19
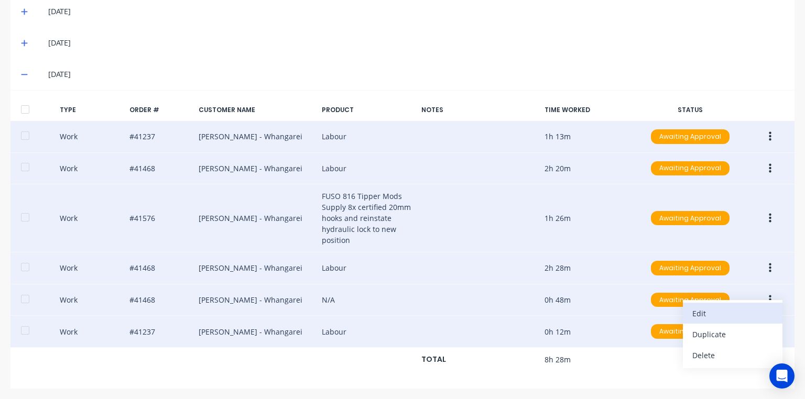
click at [736, 306] on div "Edit" at bounding box center [732, 313] width 81 height 15
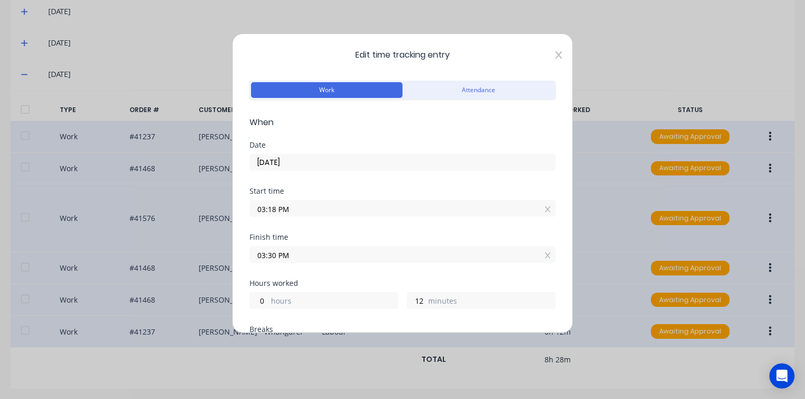
click at [555, 54] on icon at bounding box center [558, 54] width 6 height 7
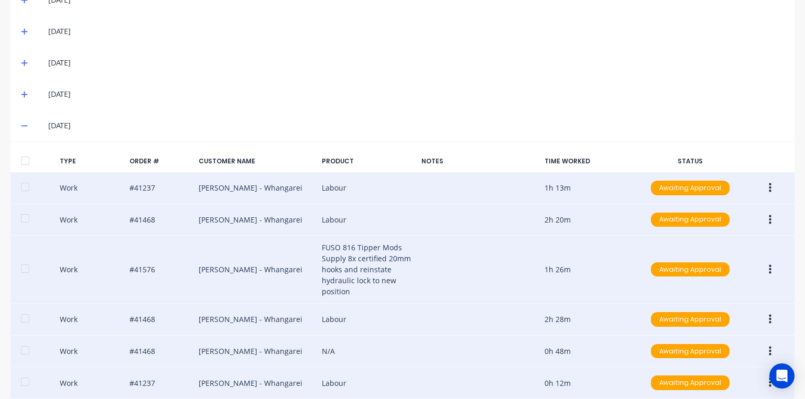
scroll to position [0, 0]
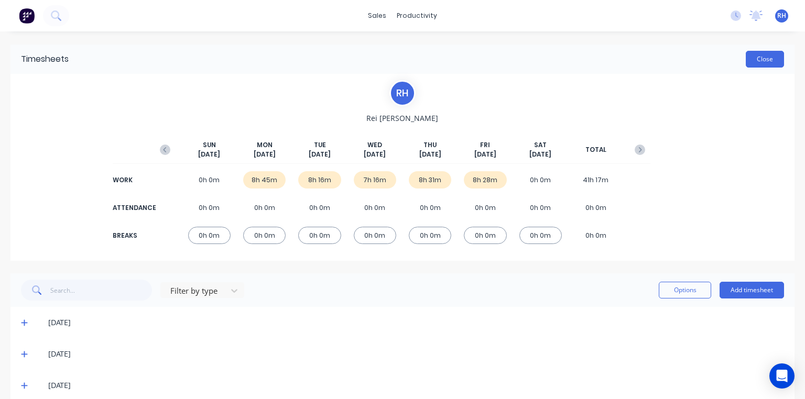
click at [763, 63] on button "Close" at bounding box center [765, 59] width 38 height 17
